Goal: Information Seeking & Learning: Check status

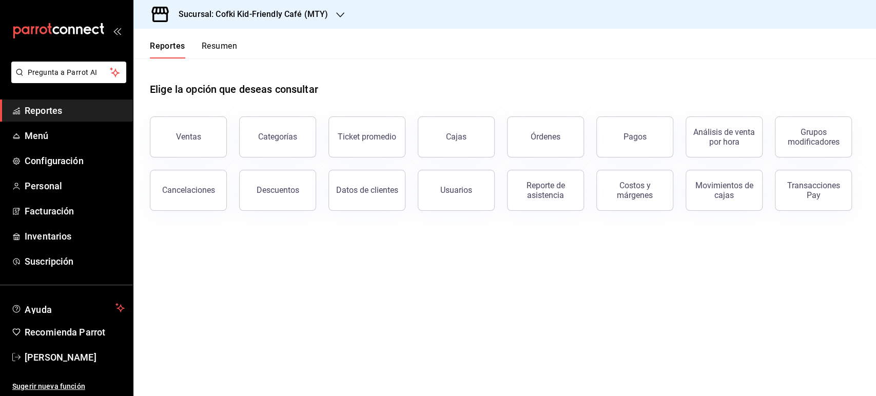
click at [279, 19] on h3 "Sucursal: Cofki Kid-Friendly Café (MTY)" at bounding box center [249, 14] width 158 height 12
click at [232, 67] on div "Cofki Cafe ([GEOGRAPHIC_DATA])" at bounding box center [211, 67] width 138 height 11
click at [553, 193] on div "Reporte de asistencia" at bounding box center [546, 190] width 64 height 19
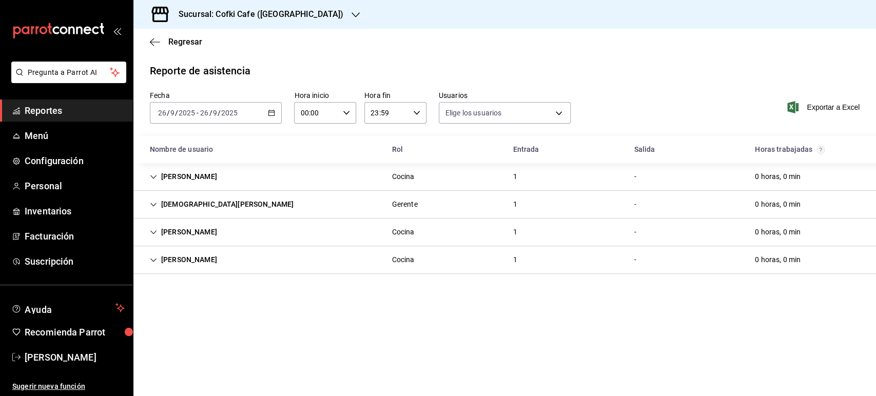
type input "1bc2234b-c368-4368-a54e-74eea6da12dd,f12cc0c2-6705-4469-b8e1-8791e53b7ea4,99d25…"
click at [177, 40] on span "Regresar" at bounding box center [185, 42] width 34 height 10
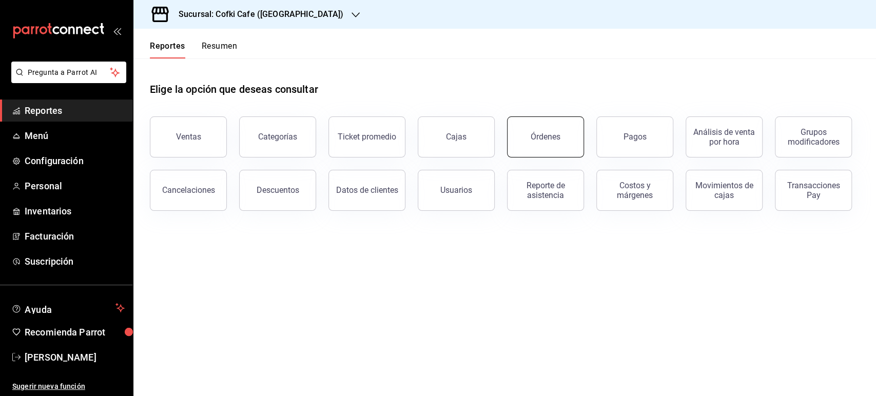
click at [523, 143] on button "Órdenes" at bounding box center [545, 136] width 77 height 41
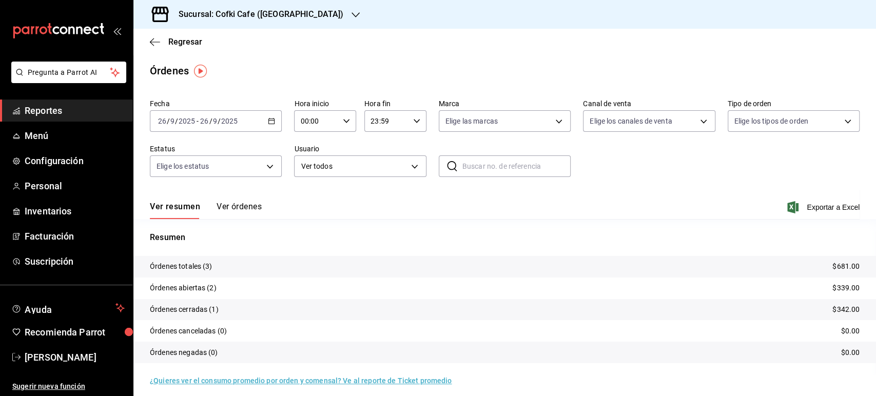
click at [246, 21] on div "Sucursal: Cofki Cafe ([GEOGRAPHIC_DATA])" at bounding box center [253, 14] width 222 height 29
click at [235, 48] on span "Cofki Kid-Friendly Café (MTY)" at bounding box center [189, 44] width 95 height 11
click at [248, 205] on button "Ver órdenes" at bounding box center [239, 210] width 45 height 17
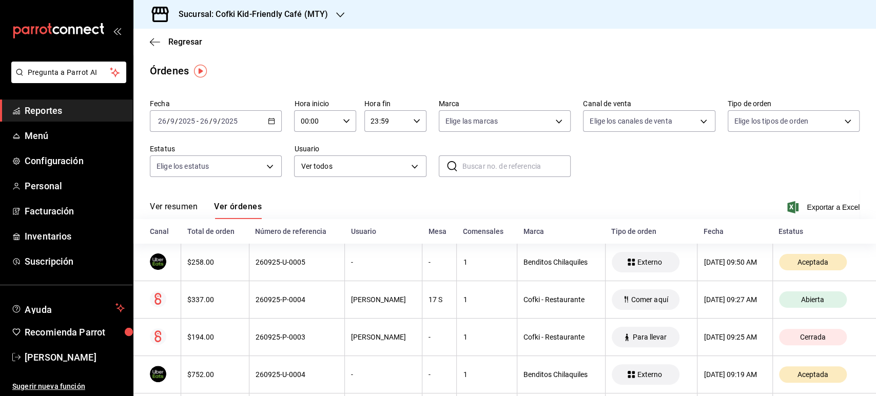
click at [287, 7] on div "Sucursal: Cofki Kid-Friendly Café (MTY)" at bounding box center [245, 14] width 207 height 29
click at [223, 66] on div "Cofki Cafe ([GEOGRAPHIC_DATA])" at bounding box center [211, 67] width 138 height 11
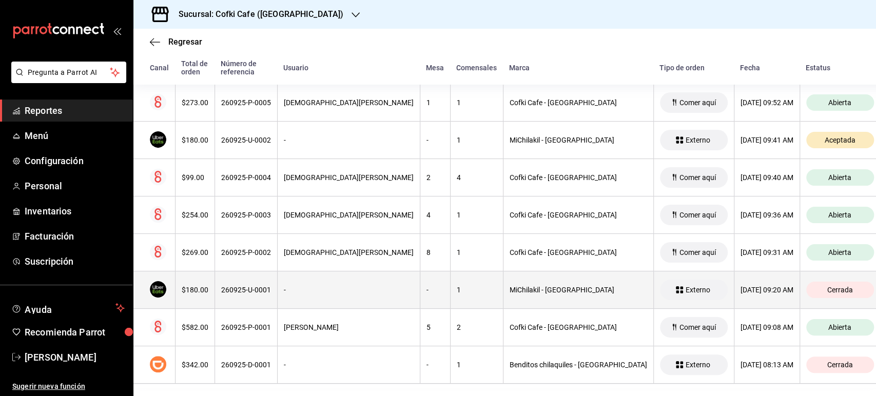
scroll to position [53, 0]
